Goal: Register for event/course

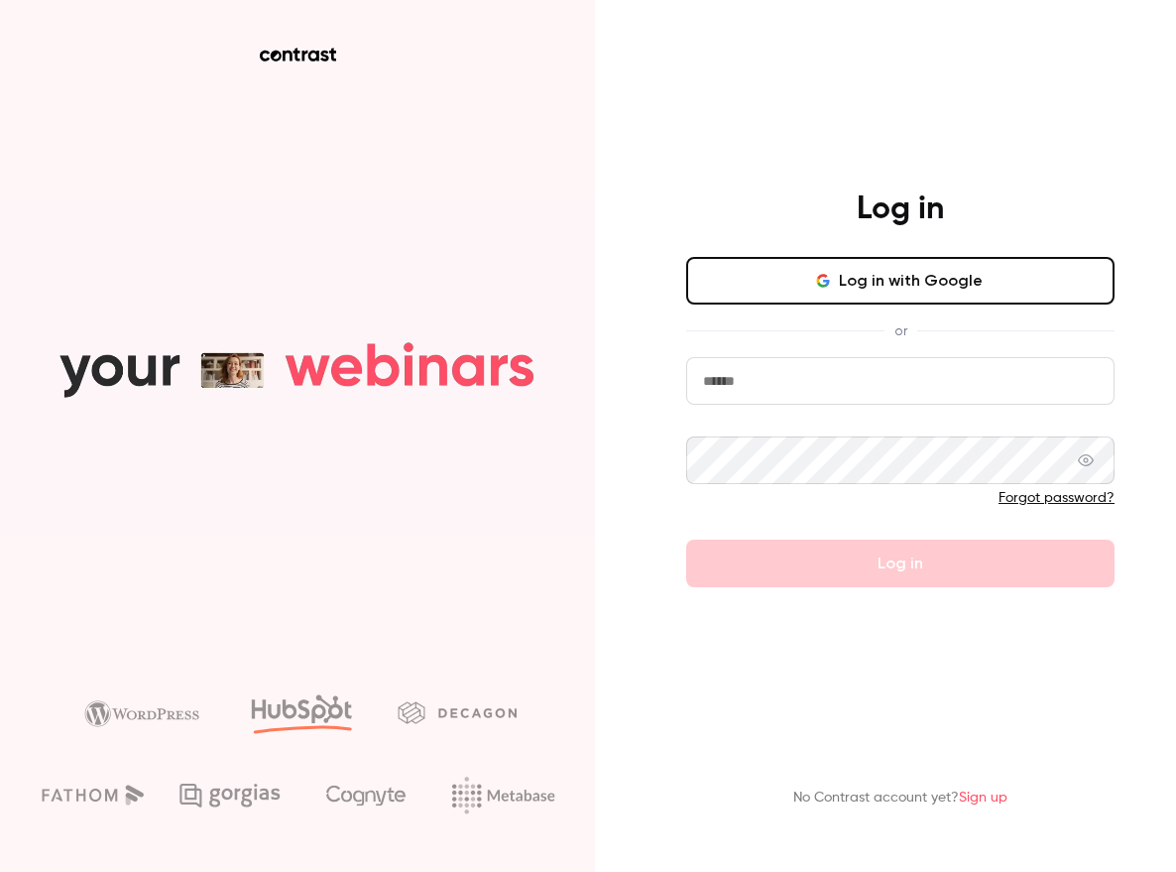
click at [825, 290] on button "Log in with Google" at bounding box center [900, 281] width 428 height 48
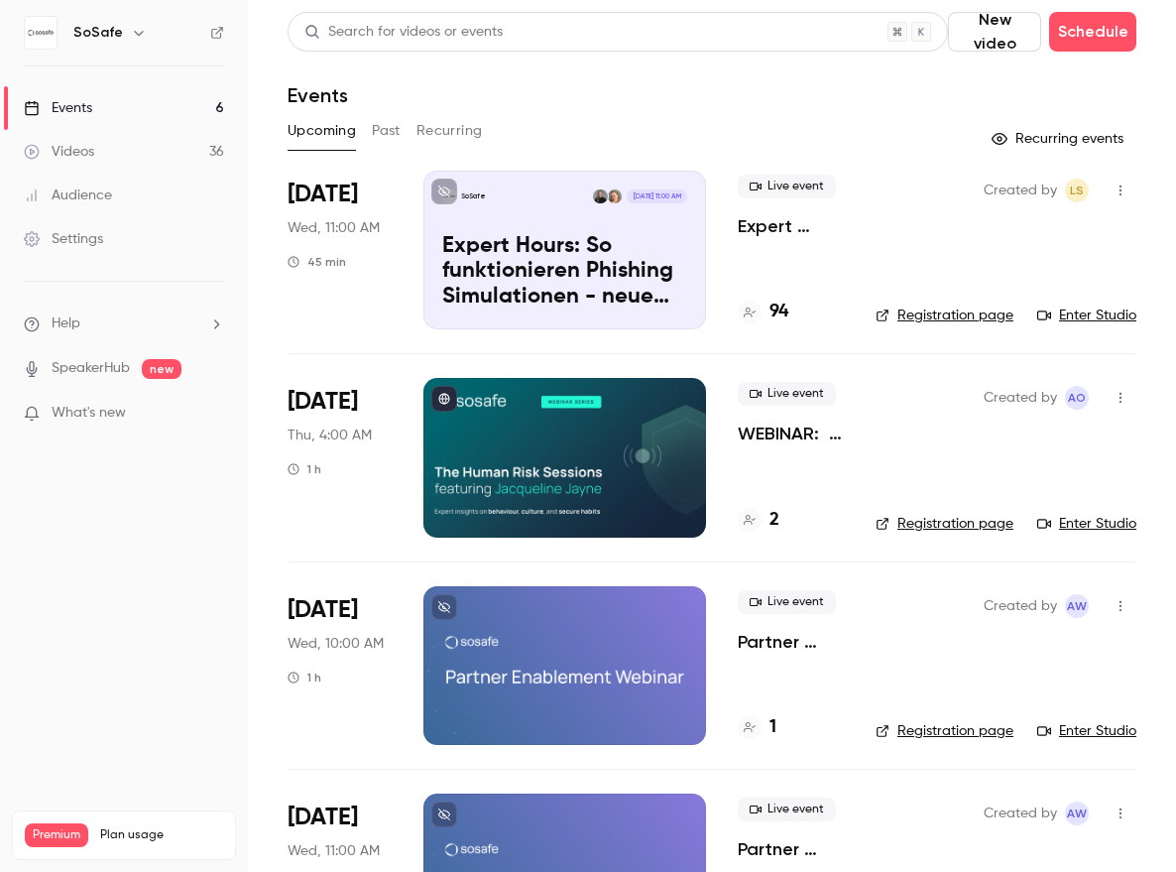
click at [751, 223] on p "Expert Hours: So funktionieren Phishing Simulationen - neue Features, Tipps & T…" at bounding box center [791, 226] width 106 height 24
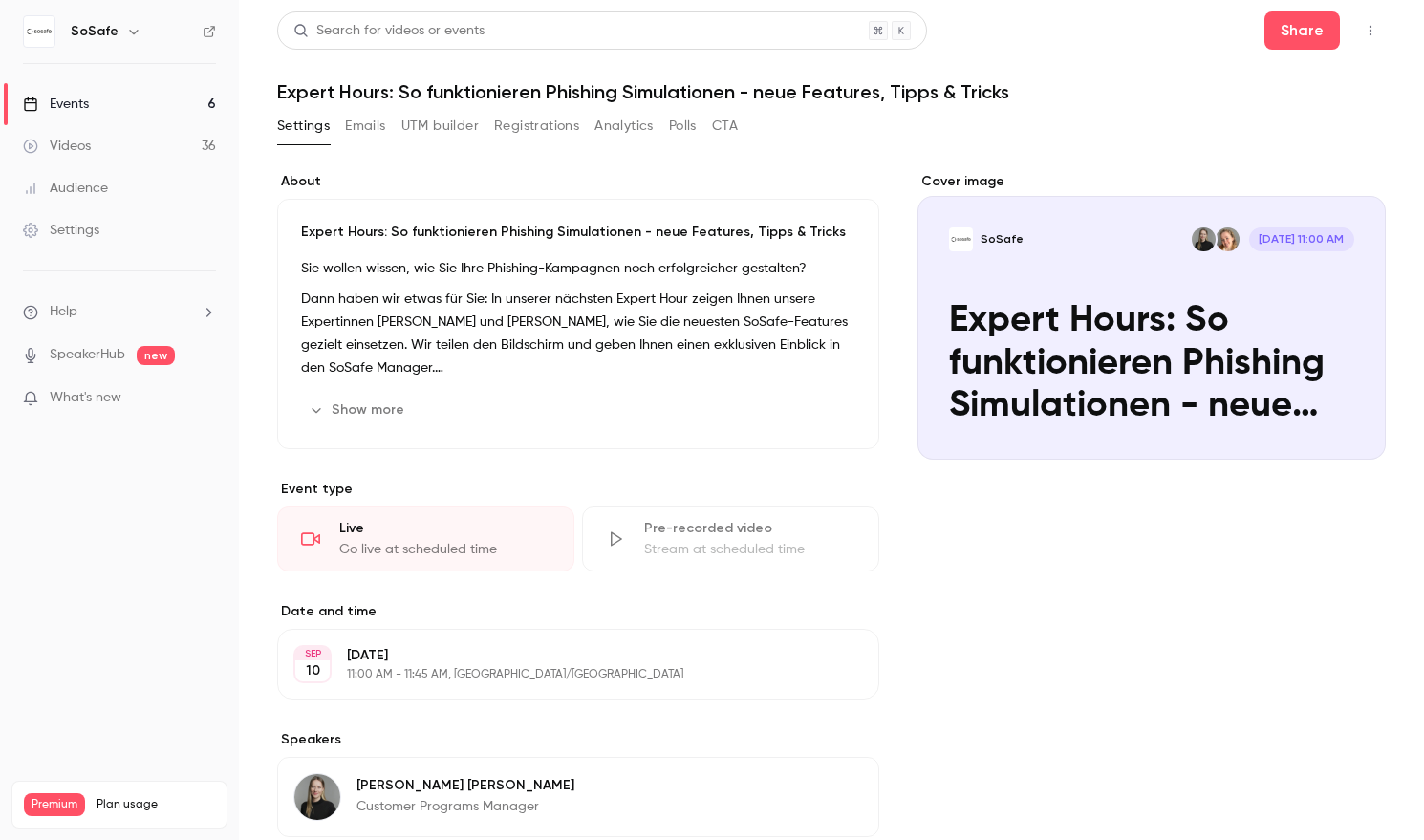
click at [1132, 27] on icon "button" at bounding box center [1370, 31] width 15 height 13
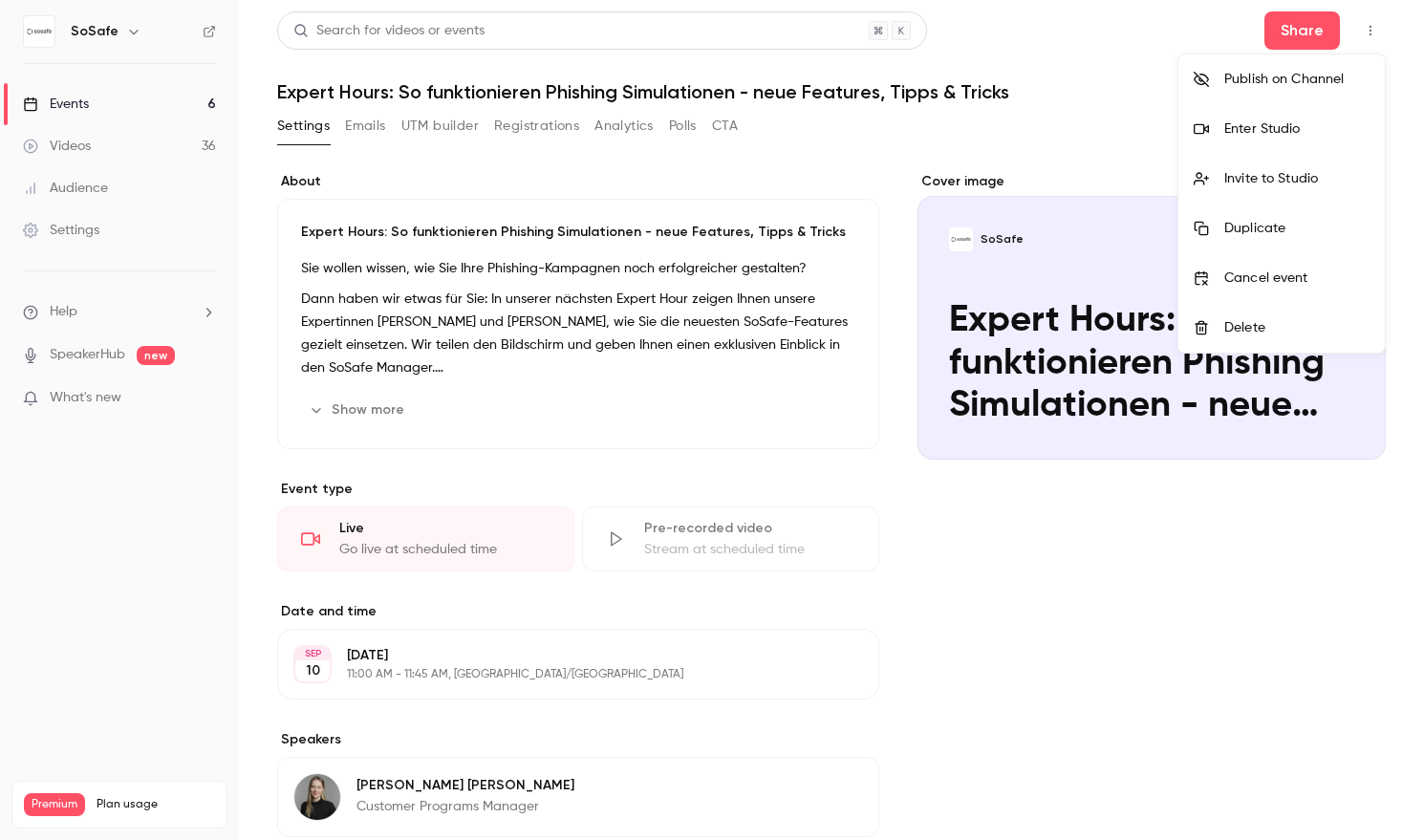
click at [1132, 118] on li "Enter Studio" at bounding box center [1281, 129] width 206 height 50
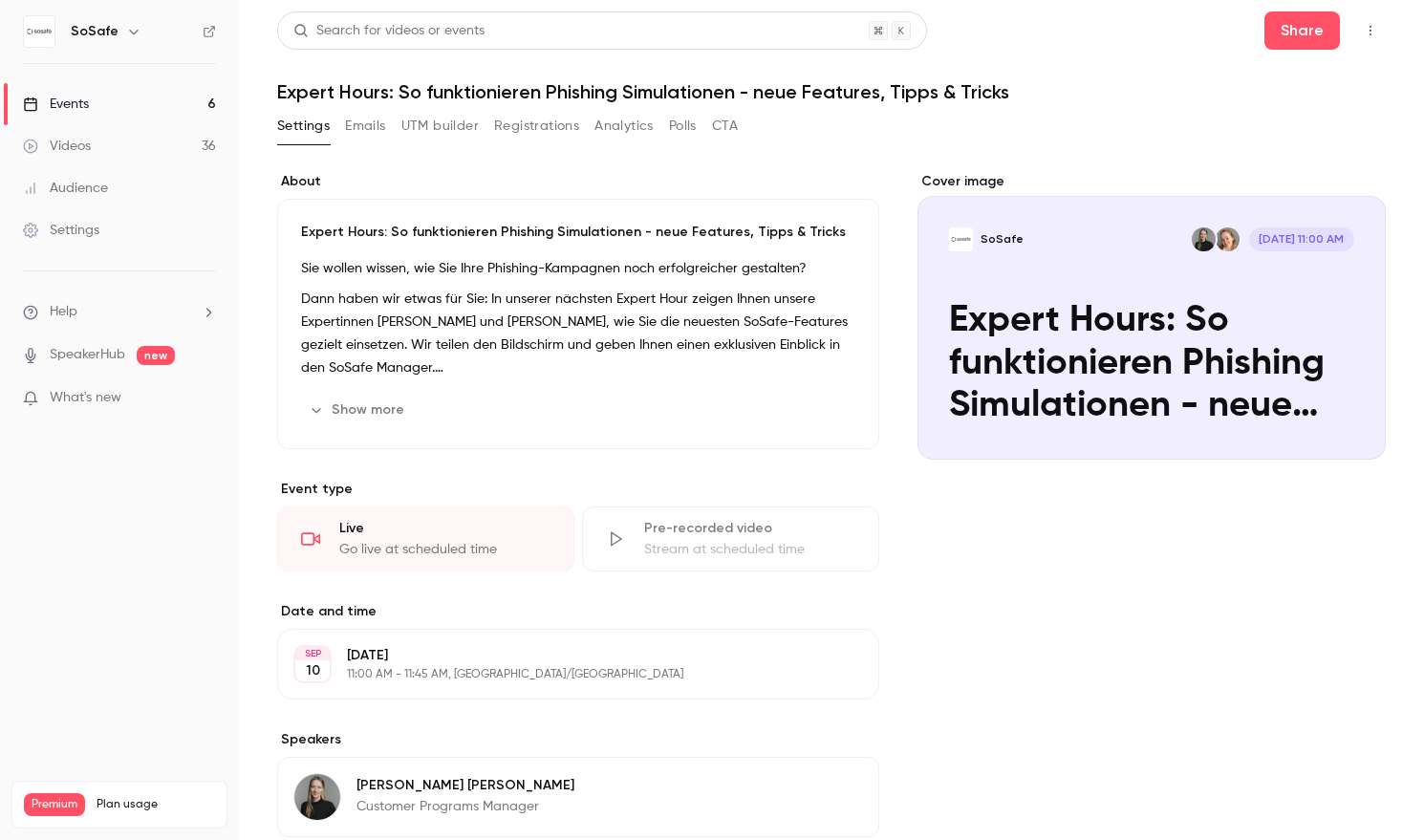
click at [121, 101] on link "Events 6" at bounding box center [119, 104] width 239 height 42
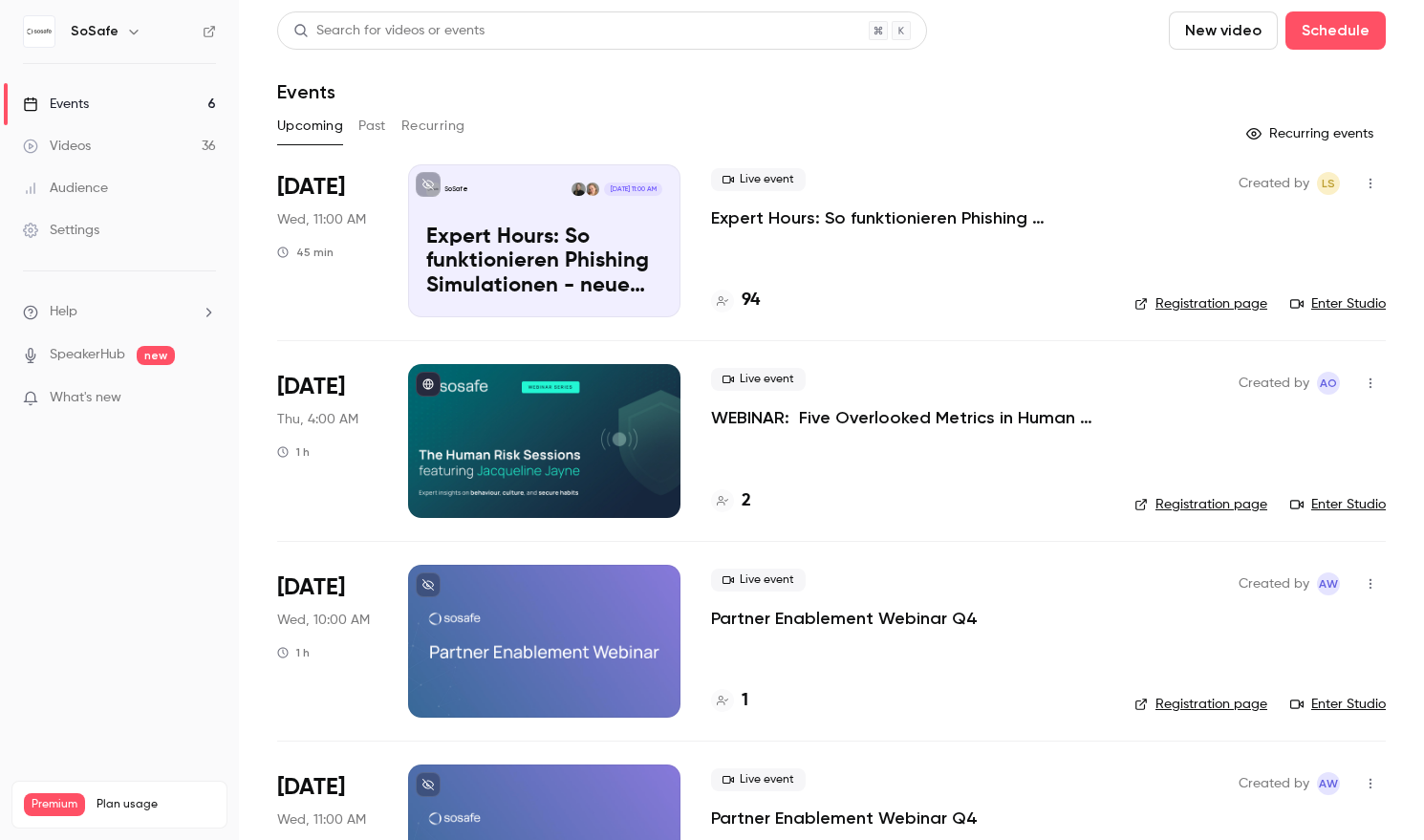
click at [1132, 40] on button "New video" at bounding box center [1223, 31] width 109 height 39
click at [1132, 66] on li "Record" at bounding box center [1278, 83] width 206 height 50
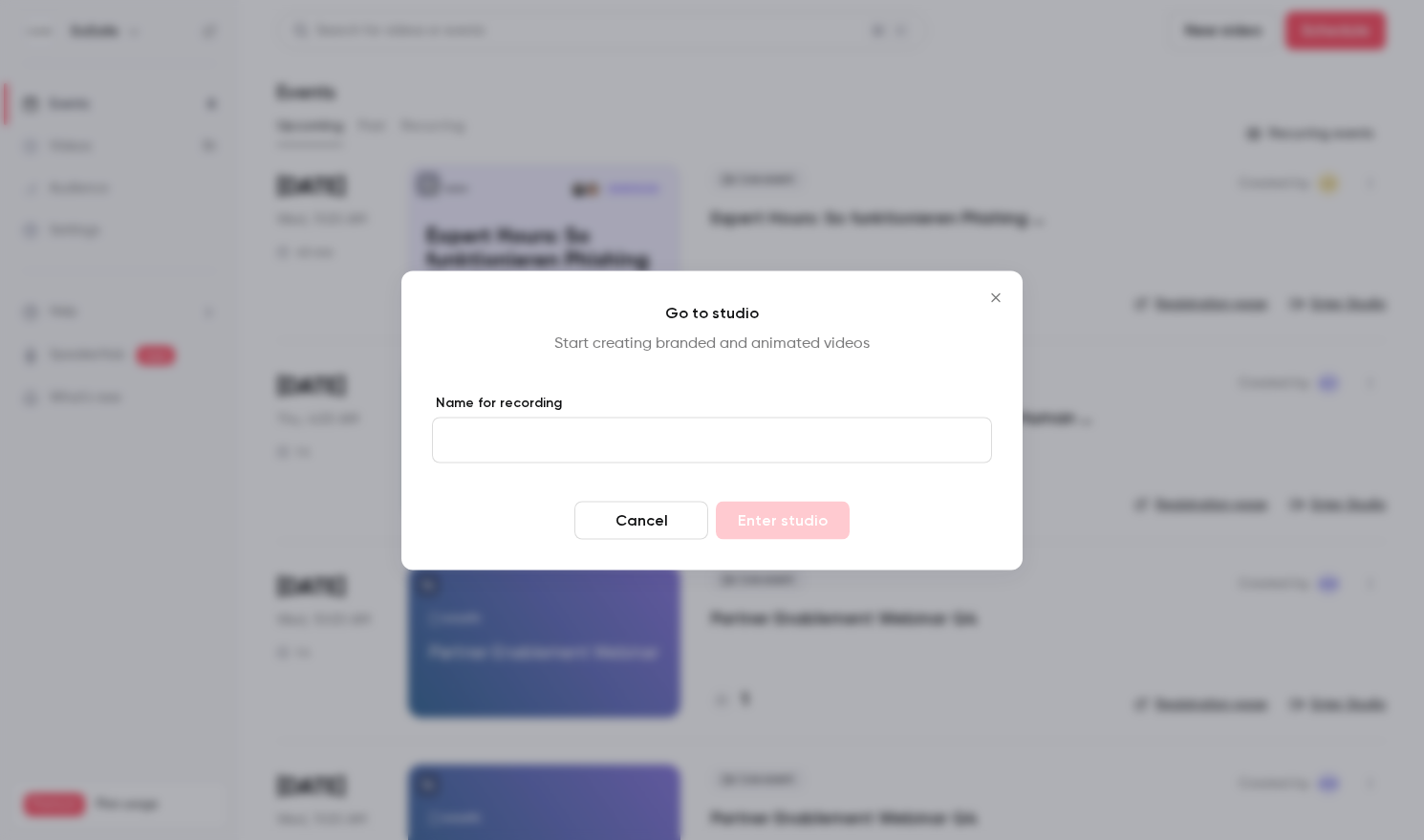
click at [726, 436] on input "Name for recording" at bounding box center [711, 439] width 560 height 46
type input "**********"
click at [904, 503] on div "Cancel Enter studio" at bounding box center [711, 520] width 560 height 39
click at [828, 509] on button "Enter studio" at bounding box center [782, 520] width 134 height 39
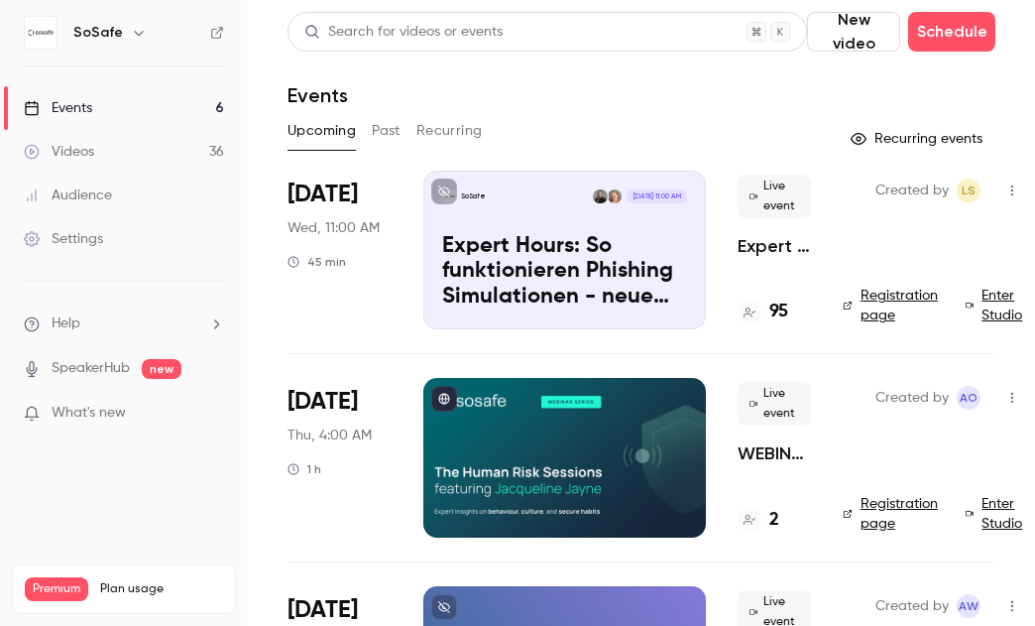
click at [391, 135] on button "Past" at bounding box center [386, 131] width 29 height 32
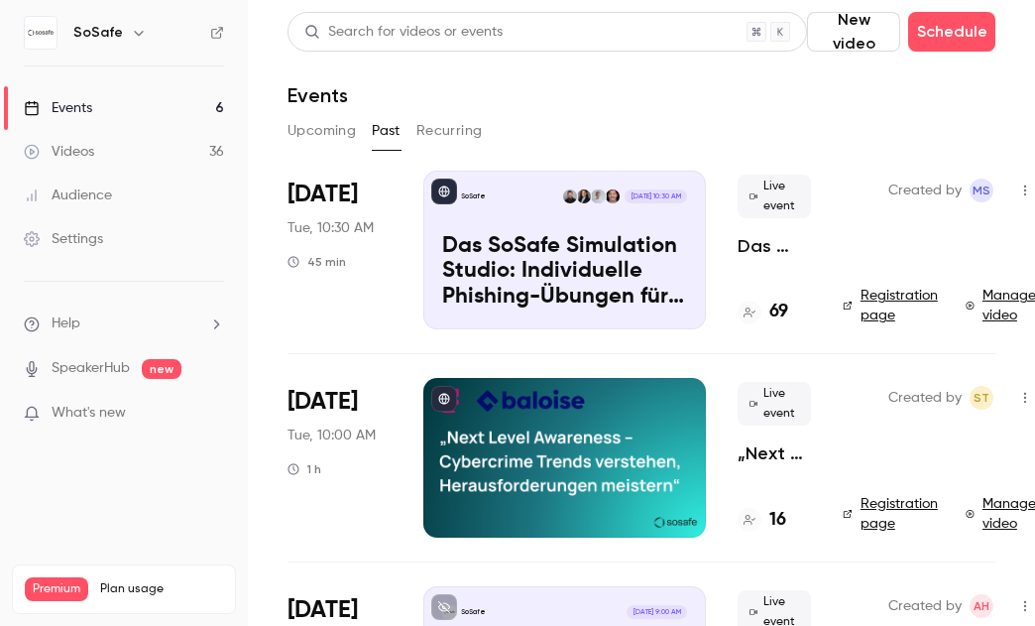
click at [321, 131] on button "Upcoming" at bounding box center [322, 131] width 68 height 32
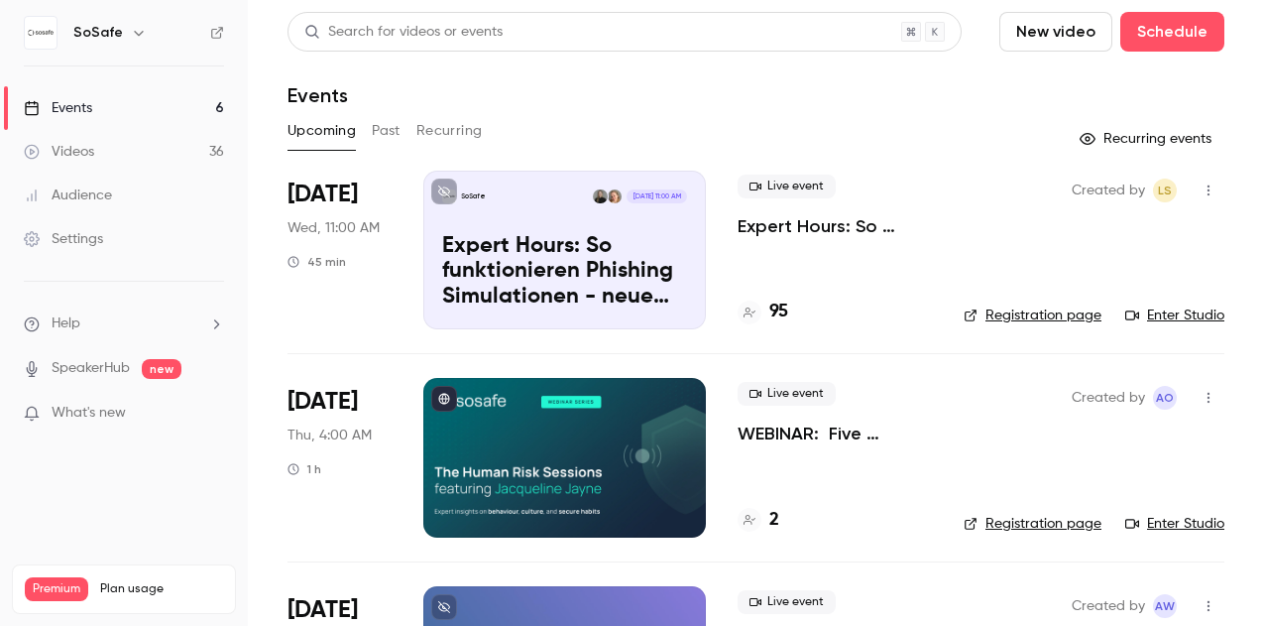
click at [1034, 190] on icon "button" at bounding box center [1209, 190] width 16 height 14
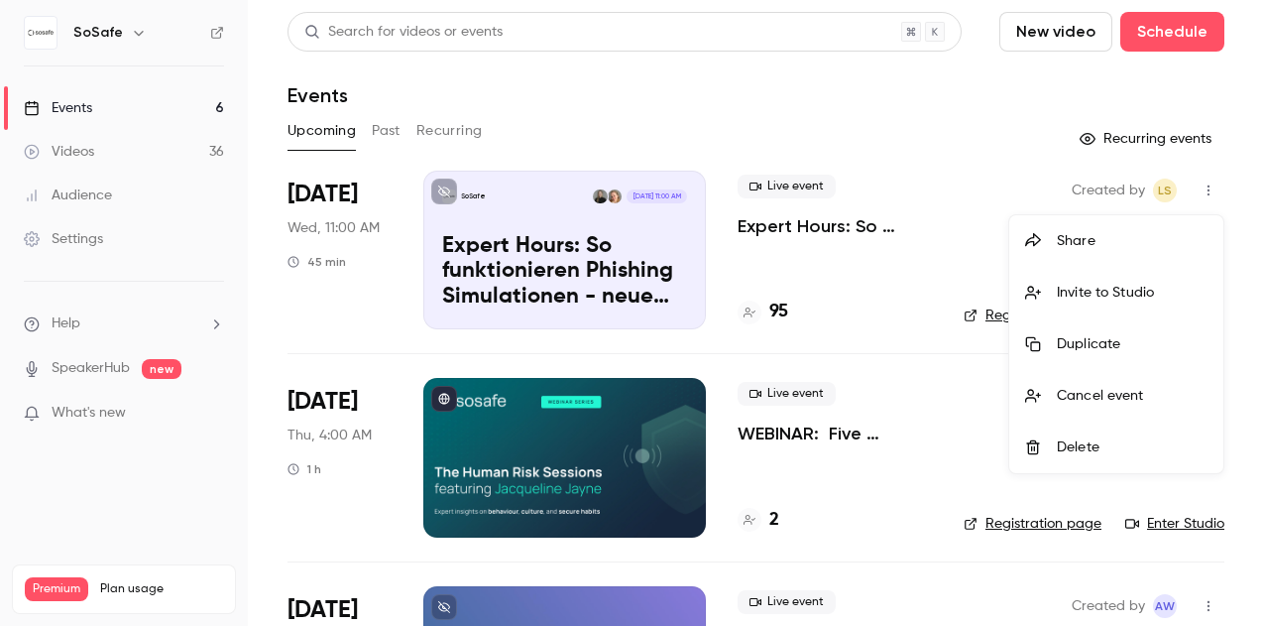
click at [997, 89] on div at bounding box center [632, 313] width 1264 height 626
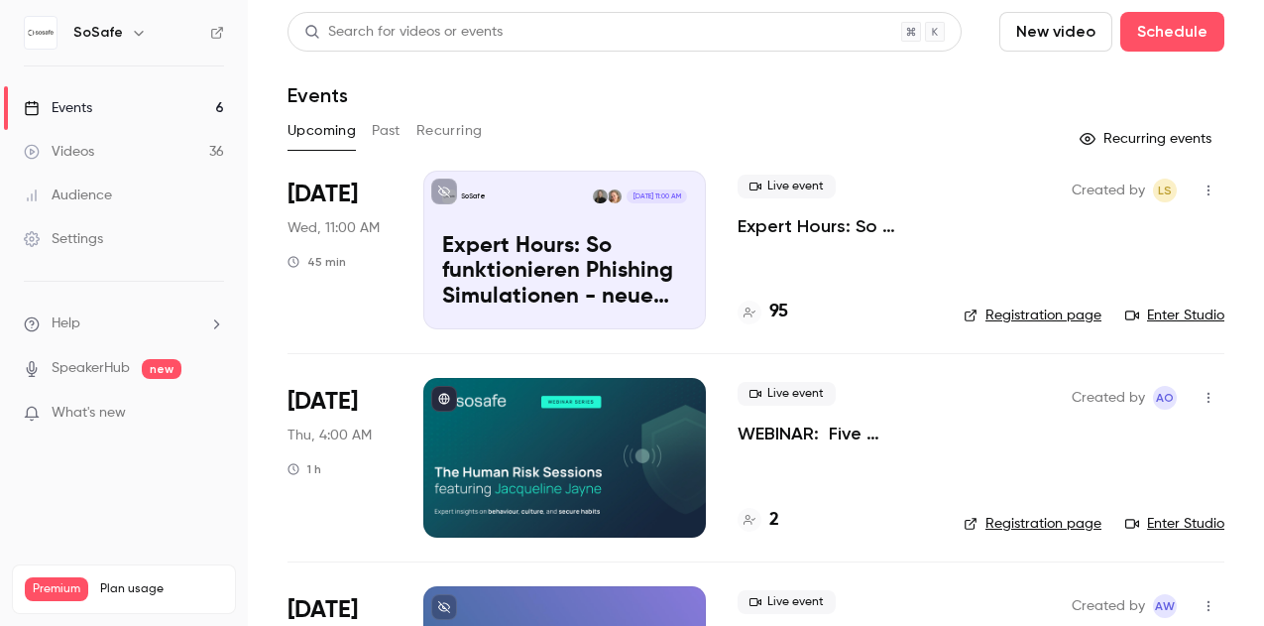
click at [935, 115] on div "Upcoming Past Recurring" at bounding box center [756, 131] width 937 height 32
click at [1034, 314] on link "Enter Studio" at bounding box center [1175, 315] width 99 height 20
